Goal: Task Accomplishment & Management: Use online tool/utility

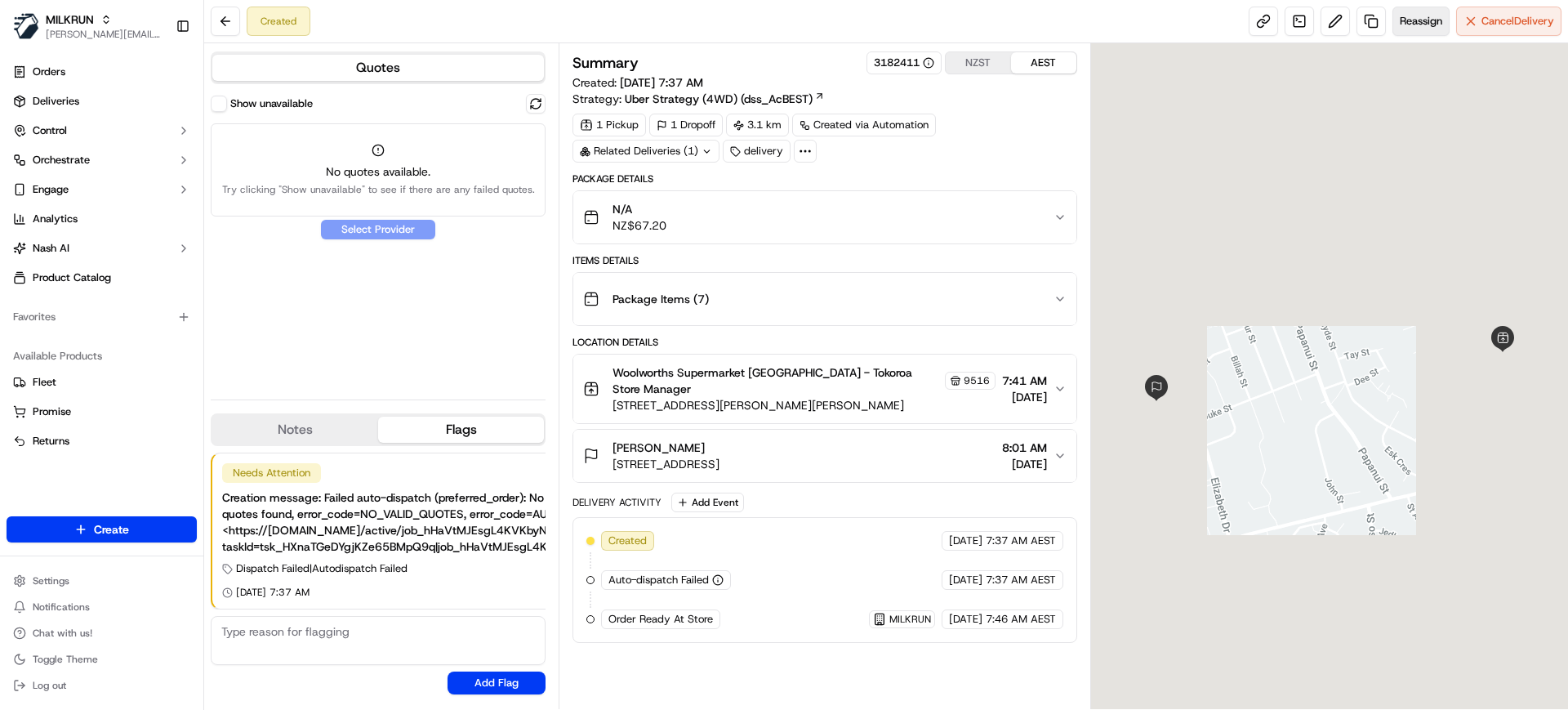
click at [1435, 30] on button "Reassign" at bounding box center [1420, 21] width 57 height 29
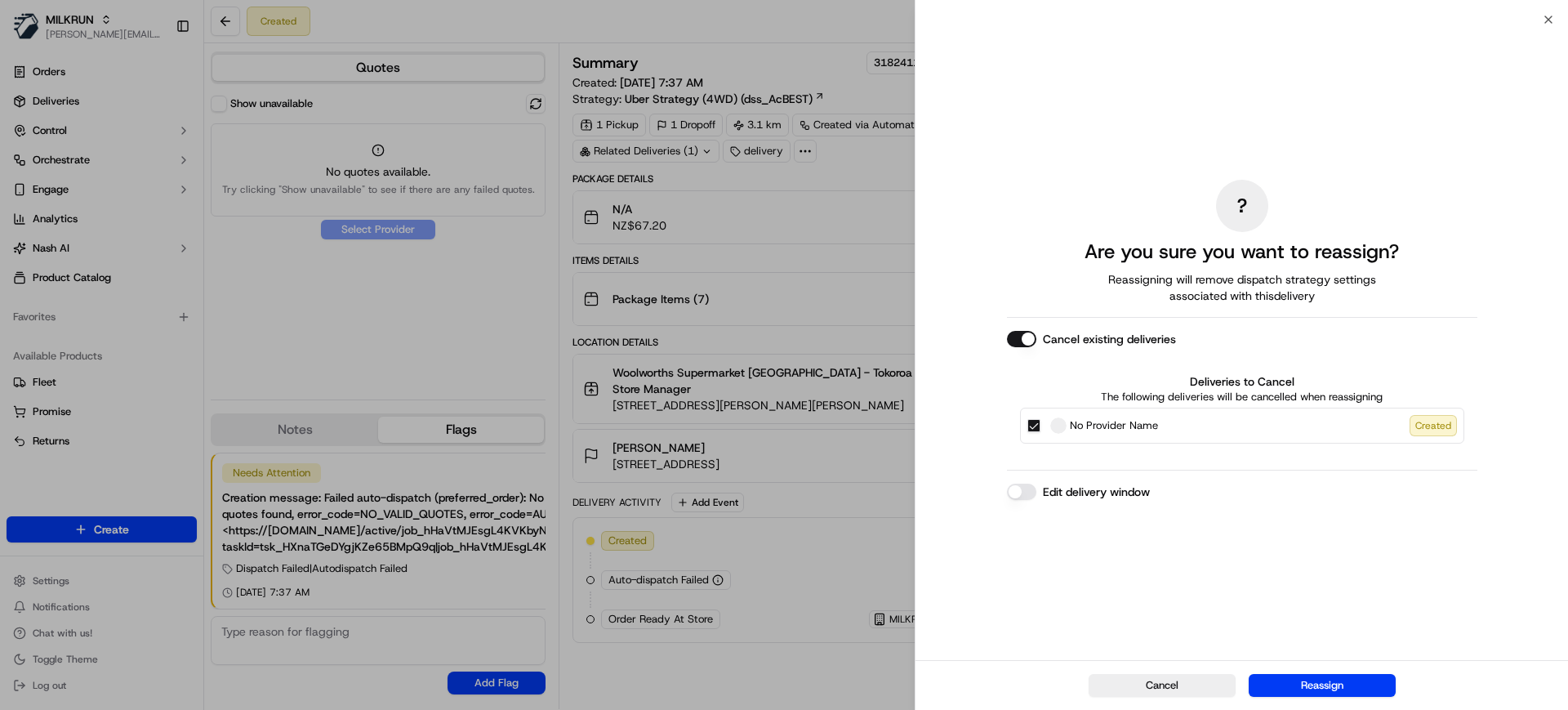
click at [1327, 684] on button "Reassign" at bounding box center [1322, 685] width 147 height 23
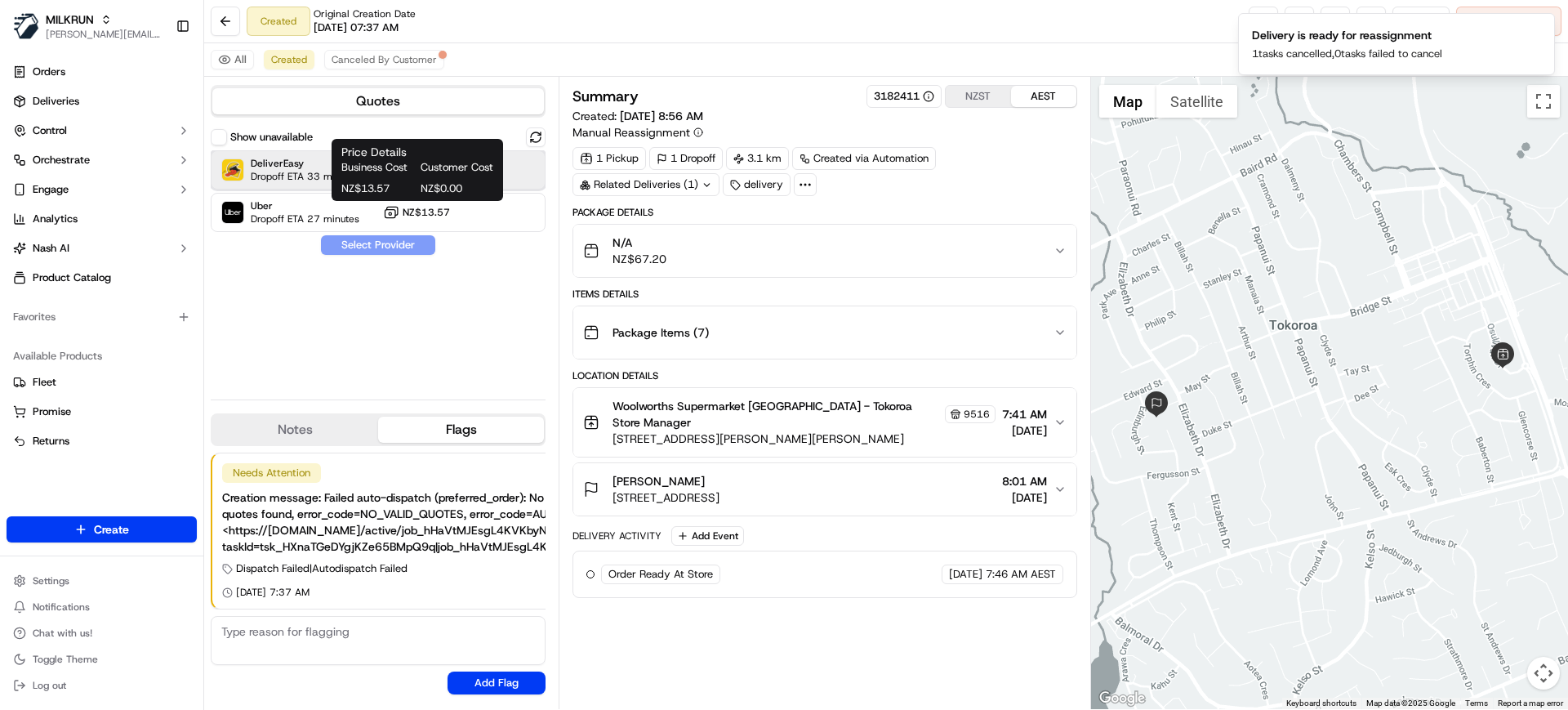
click at [317, 173] on span "Dropoff ETA 33 minutes" at bounding box center [305, 176] width 109 height 13
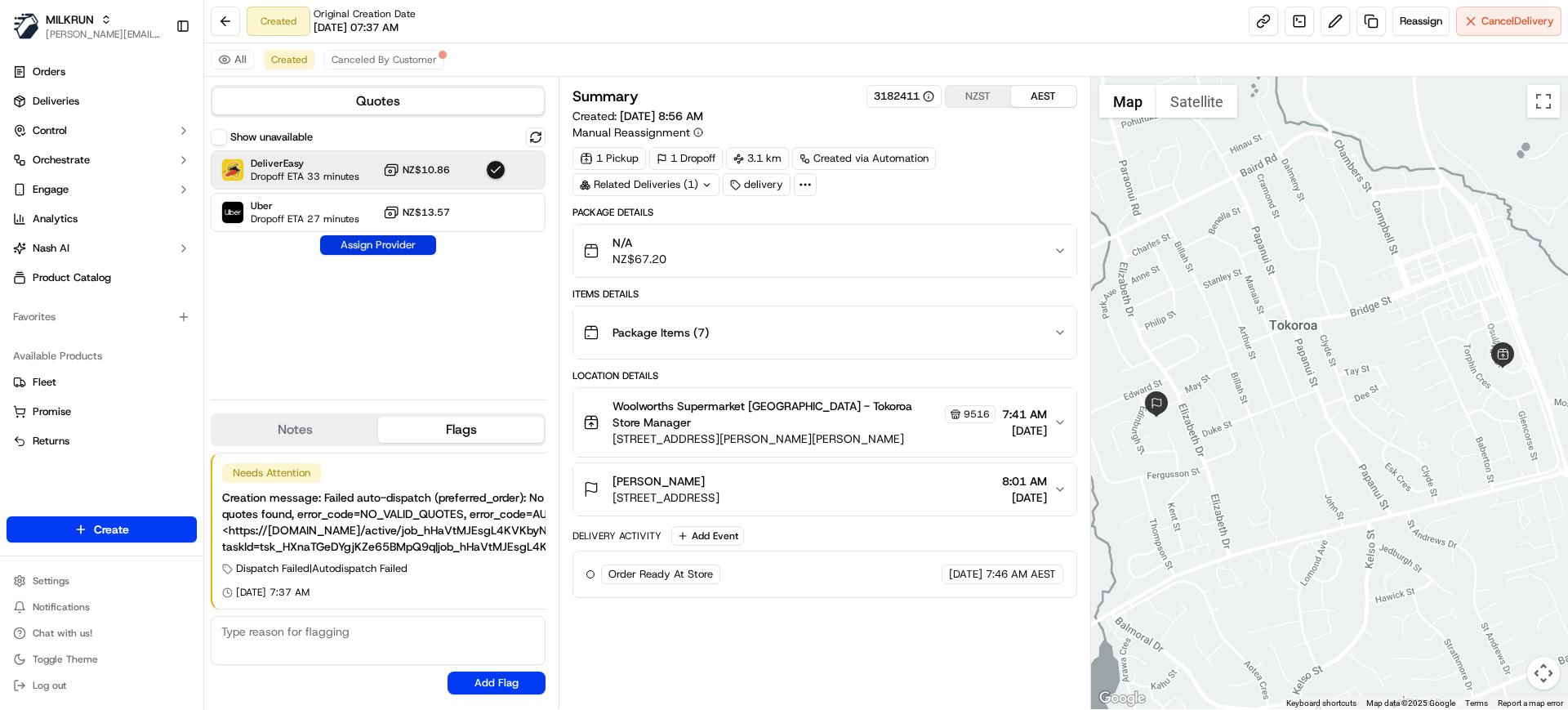
click at [373, 239] on button "Assign Provider" at bounding box center [378, 245] width 116 height 20
